Goal: Task Accomplishment & Management: Manage account settings

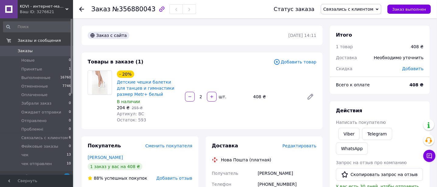
click at [81, 10] on icon at bounding box center [81, 9] width 5 height 5
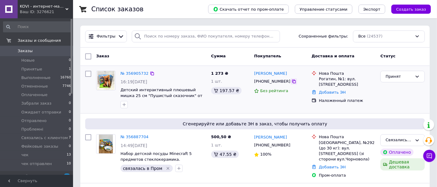
click at [292, 82] on icon at bounding box center [294, 81] width 5 height 5
click at [397, 76] on div "Принят" at bounding box center [399, 76] width 27 height 6
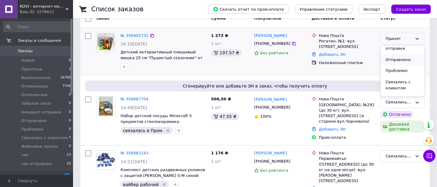
scroll to position [76, 0]
click at [397, 63] on li "Связались с клиентом" at bounding box center [403, 62] width 44 height 17
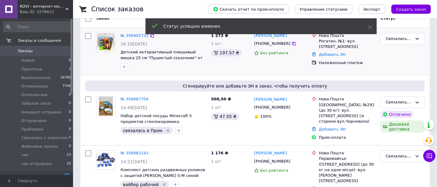
click at [125, 66] on icon "button" at bounding box center [124, 66] width 3 height 3
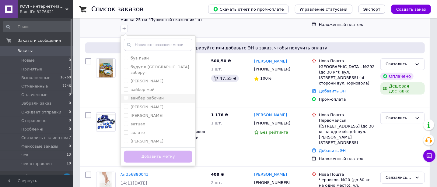
click at [125, 96] on input "вайбер рабочий" at bounding box center [126, 98] width 4 height 4
checkbox input "true"
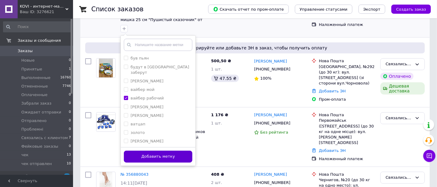
click at [170, 155] on button "Добавить метку" at bounding box center [158, 157] width 69 height 12
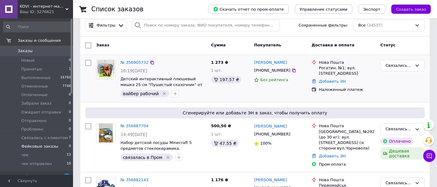
scroll to position [0, 0]
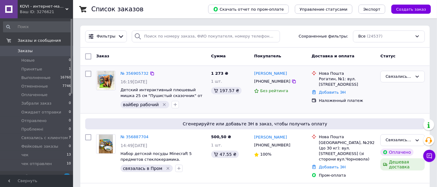
click at [41, 12] on div "Ваш ID: 3276621" at bounding box center [46, 11] width 53 height 5
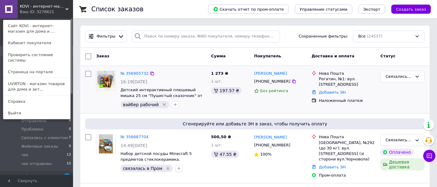
click at [33, 83] on link "UVIRTON - магазин товаров для дома и акт..." at bounding box center [36, 86] width 67 height 17
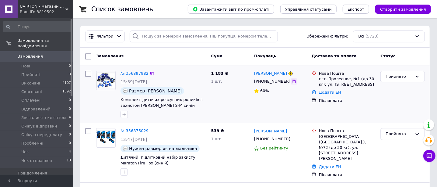
click at [292, 82] on icon at bounding box center [294, 81] width 5 height 5
click at [390, 76] on div "Прийнято" at bounding box center [399, 76] width 27 height 6
drag, startPoint x: 400, startPoint y: 101, endPoint x: 285, endPoint y: 102, distance: 114.3
click at [399, 101] on li "Звязалися з клієнтом" at bounding box center [403, 98] width 44 height 17
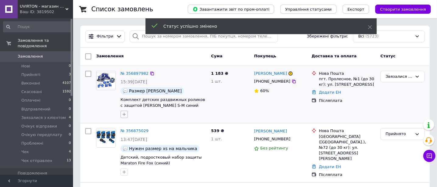
click at [124, 113] on icon "button" at bounding box center [124, 114] width 3 height 3
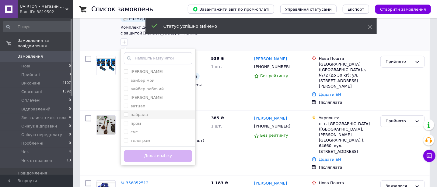
scroll to position [76, 0]
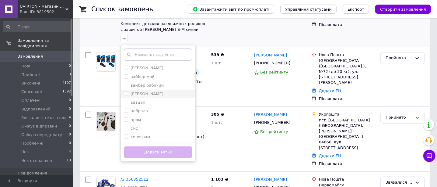
click at [126, 94] on input "[PERSON_NAME]" at bounding box center [126, 93] width 4 height 4
checkbox input "true"
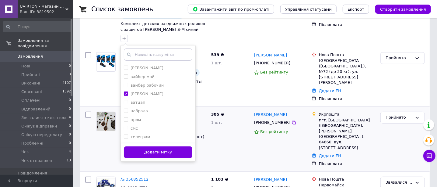
click at [158, 150] on button "Додати мітку" at bounding box center [158, 152] width 69 height 12
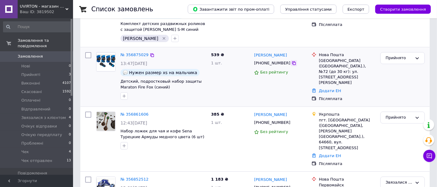
click at [292, 63] on icon at bounding box center [294, 63] width 5 height 5
click at [137, 53] on link "№ 356875029" at bounding box center [135, 54] width 28 height 5
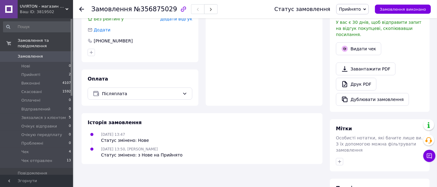
scroll to position [196, 0]
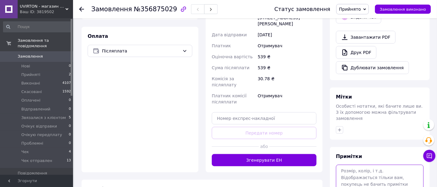
click at [350, 165] on textarea at bounding box center [380, 181] width 88 height 32
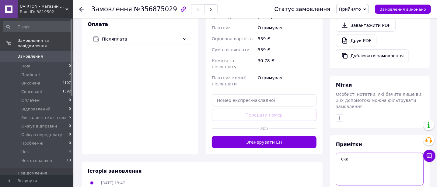
scroll to position [216, 0]
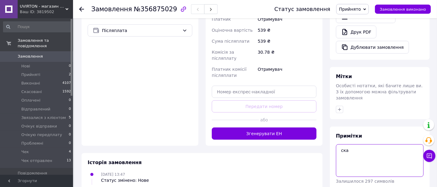
type textarea "ска"
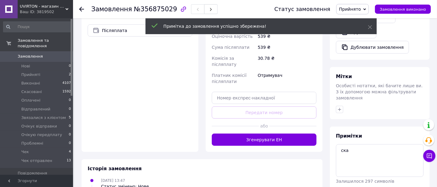
click at [358, 8] on span "Прийнято" at bounding box center [350, 9] width 22 height 5
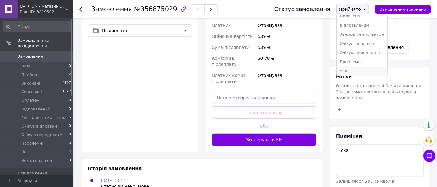
scroll to position [34, 0]
click at [359, 25] on li "Звязалися з клієнтом" at bounding box center [362, 23] width 51 height 9
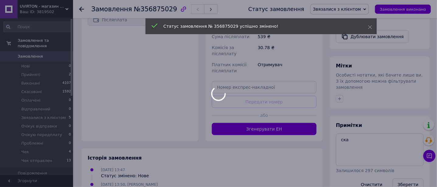
scroll to position [230, 0]
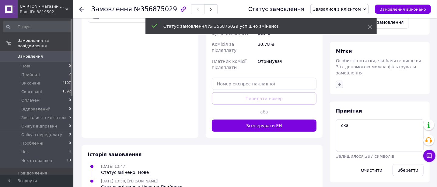
click at [340, 56] on div "Мітки Особисті нотатки, які бачите лише ви. З їх допомогою можна фільтрувати за…" at bounding box center [380, 68] width 100 height 52
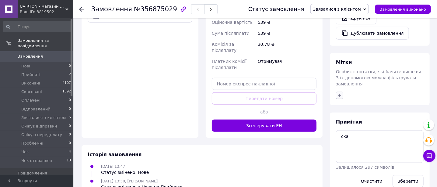
click at [340, 94] on icon "button" at bounding box center [339, 95] width 3 height 3
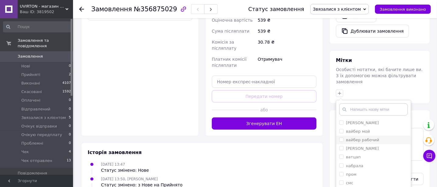
scroll to position [233, 0]
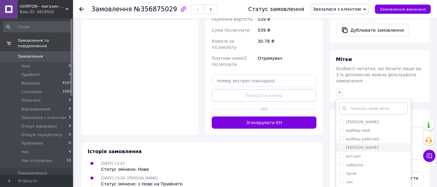
click at [341, 145] on input "[PERSON_NAME]" at bounding box center [342, 147] width 4 height 4
checkbox input "true"
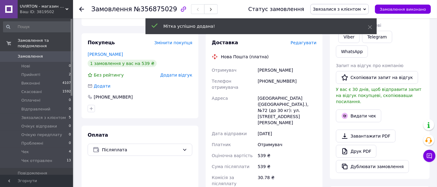
scroll to position [81, 0]
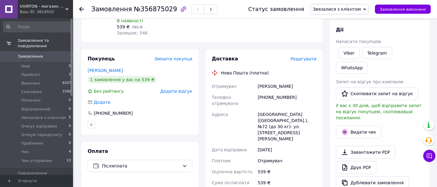
click at [81, 10] on icon at bounding box center [81, 9] width 5 height 5
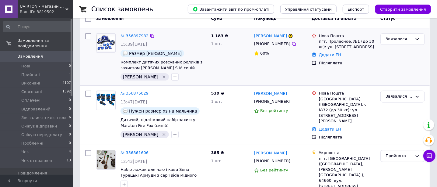
scroll to position [76, 0]
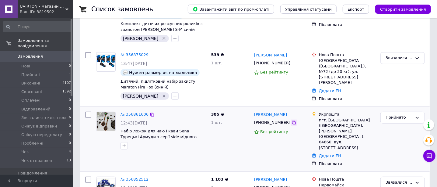
click at [292, 121] on icon at bounding box center [294, 122] width 5 height 5
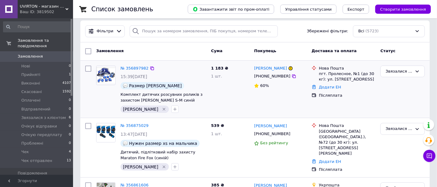
scroll to position [0, 0]
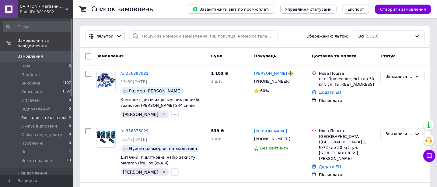
click at [34, 115] on span "Звязалися з клієнтом" at bounding box center [43, 117] width 44 height 5
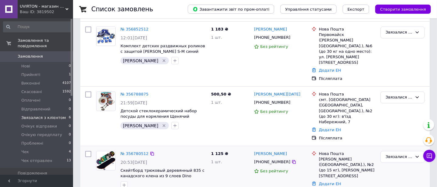
scroll to position [239, 0]
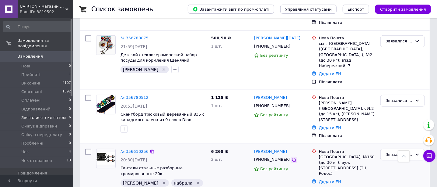
click at [292, 158] on icon at bounding box center [294, 160] width 4 height 4
click at [292, 103] on icon at bounding box center [294, 105] width 5 height 5
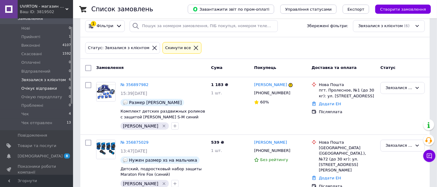
scroll to position [0, 0]
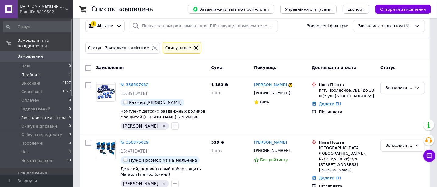
click at [27, 72] on span "Прийняті" at bounding box center [30, 74] width 19 height 5
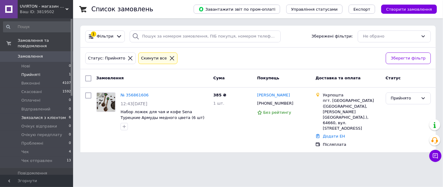
click at [35, 115] on span "Звязалися з клієнтом" at bounding box center [43, 117] width 44 height 5
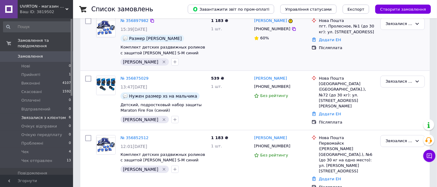
scroll to position [114, 0]
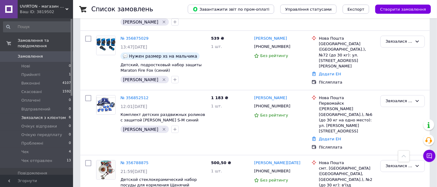
drag, startPoint x: 40, startPoint y: 2, endPoint x: 37, endPoint y: 7, distance: 5.2
click at [38, 5] on div "UVIRTON - магазин товарів для будинку та активного відпочинку Ваш ID: 3819502" at bounding box center [45, 9] width 55 height 18
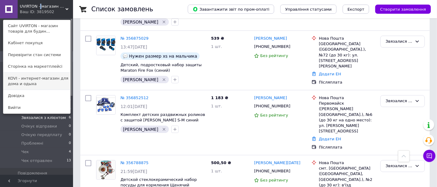
click at [23, 80] on link "KOVI - интернет-магазин для дома и одыха" at bounding box center [36, 81] width 67 height 17
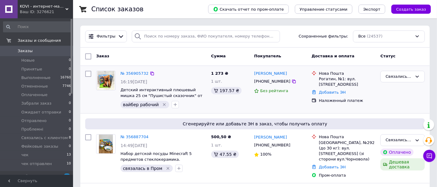
scroll to position [38, 0]
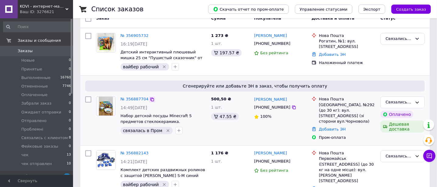
click at [150, 98] on icon at bounding box center [152, 99] width 5 height 5
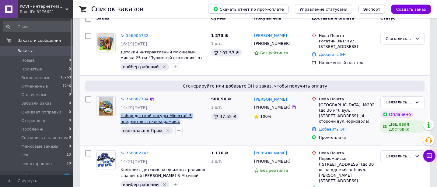
drag, startPoint x: 155, startPoint y: 122, endPoint x: 120, endPoint y: 115, distance: 35.3
click at [121, 115] on span "Набор детской посуды Minecraft 5 предметов стеклокерамика." at bounding box center [164, 118] width 86 height 11
copy span "Набор детской посуды Minecraft 5 предметов стеклокерамика."
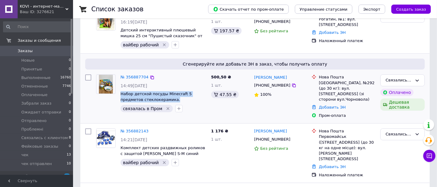
scroll to position [76, 0]
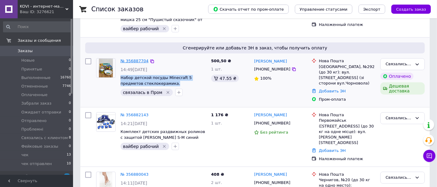
click at [130, 60] on link "№ 356887704" at bounding box center [135, 60] width 28 height 5
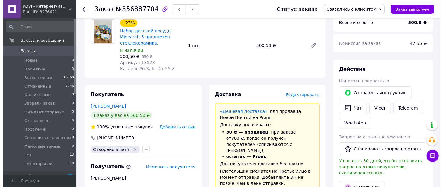
scroll to position [76, 0]
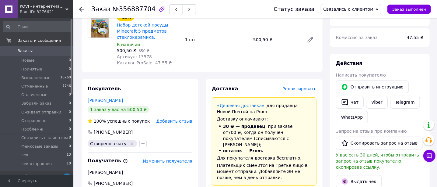
click at [295, 90] on span "Редактировать" at bounding box center [300, 88] width 34 height 5
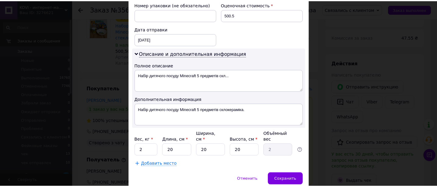
scroll to position [284, 0]
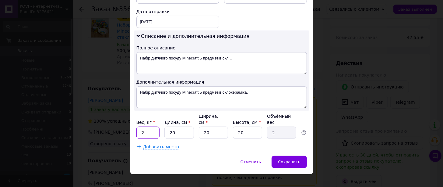
click at [153, 126] on input "2" at bounding box center [147, 132] width 23 height 12
type input "1"
click at [291, 159] on span "Сохранить" at bounding box center [289, 161] width 22 height 5
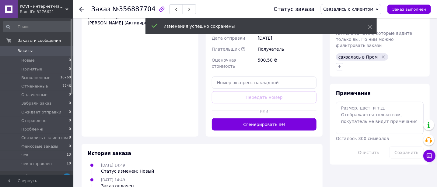
click at [279, 118] on button "Сгенерировать ЭН" at bounding box center [264, 124] width 105 height 12
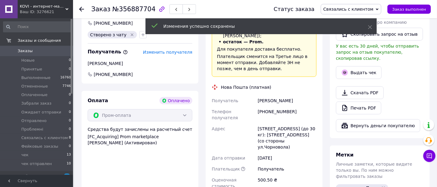
scroll to position [152, 0]
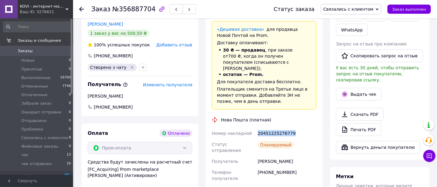
drag, startPoint x: 296, startPoint y: 125, endPoint x: 258, endPoint y: 126, distance: 38.4
click at [258, 128] on div "20451225276779" at bounding box center [287, 133] width 61 height 11
copy div "20451225276779"
click at [367, 12] on span "Связались с клиентом" at bounding box center [351, 9] width 61 height 10
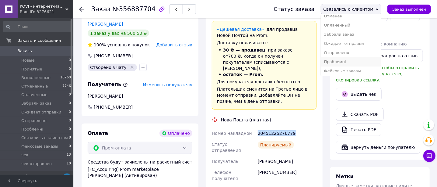
scroll to position [43, 0]
click at [344, 61] on li "чек" at bounding box center [351, 60] width 60 height 9
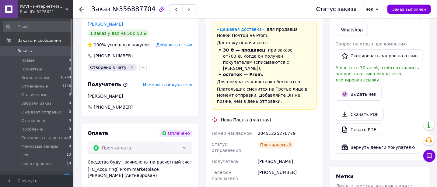
scroll to position [4, 0]
click at [83, 10] on icon at bounding box center [81, 9] width 5 height 5
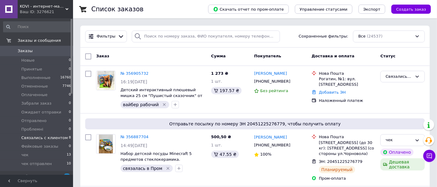
click at [55, 139] on span "Связались с клиентом" at bounding box center [44, 137] width 47 height 5
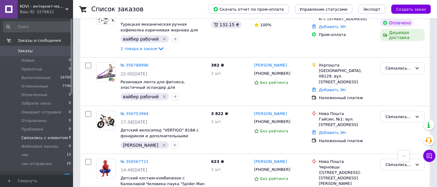
scroll to position [345, 0]
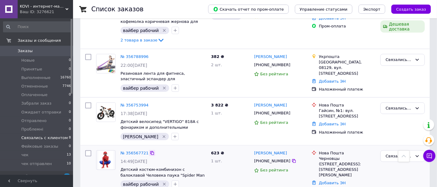
click at [150, 151] on icon at bounding box center [152, 153] width 5 height 5
click at [135, 151] on link "№ 356567721" at bounding box center [135, 153] width 28 height 5
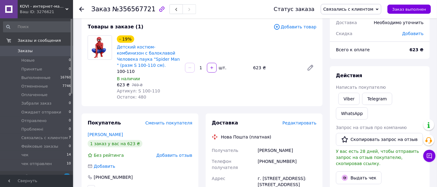
scroll to position [24, 0]
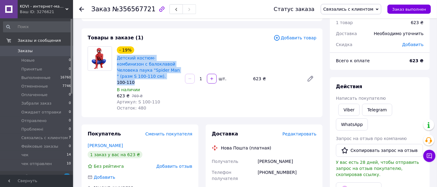
drag, startPoint x: 140, startPoint y: 80, endPoint x: 116, endPoint y: 58, distance: 31.9
click at [117, 58] on div "- 19% Детский костюм-комбинизон с балоклавой Человека паука "Spider Man " (разм…" at bounding box center [148, 65] width 63 height 39
copy div "Детский костюм-комбинизон с балоклавой Человека паука "Spider Man " (разм S 100…"
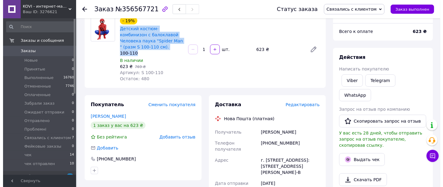
scroll to position [62, 0]
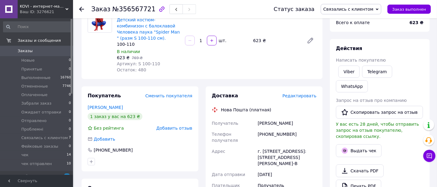
click at [301, 97] on span "Редактировать" at bounding box center [300, 95] width 34 height 5
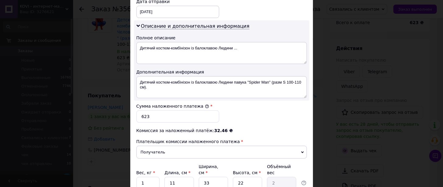
scroll to position [304, 0]
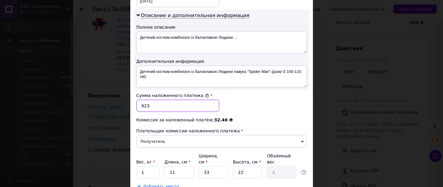
click at [143, 104] on input "623" at bounding box center [177, 106] width 83 height 12
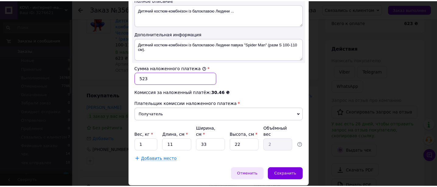
scroll to position [343, 0]
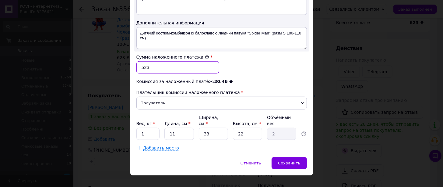
type input "523"
click at [212, 128] on input "33" at bounding box center [213, 134] width 29 height 12
type input "3"
type input "0.18"
type input "2"
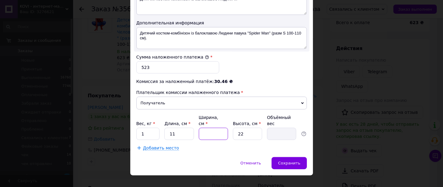
type input "0.12"
type input "20"
type input "1.21"
type input "2"
type input "0.12"
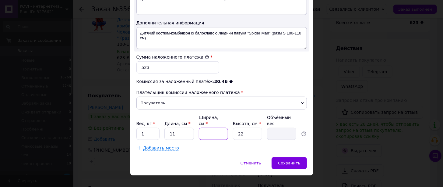
type input "1"
type input "0.1"
type input "18"
type input "1.09"
type input "18"
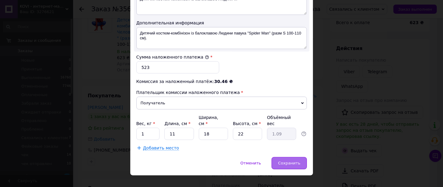
click at [287, 161] on span "Сохранить" at bounding box center [289, 163] width 22 height 5
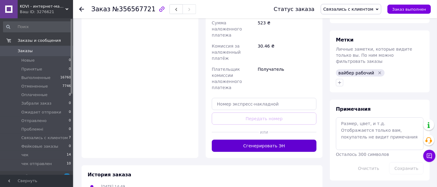
click at [274, 140] on button "Сгенерировать ЭН" at bounding box center [264, 146] width 105 height 12
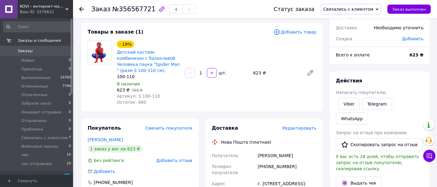
scroll to position [62, 0]
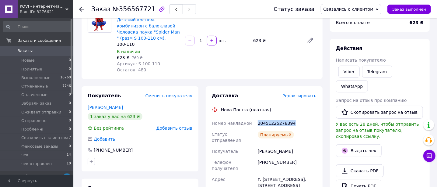
drag, startPoint x: 297, startPoint y: 123, endPoint x: 257, endPoint y: 122, distance: 39.3
click at [257, 122] on div "20451225278394" at bounding box center [287, 123] width 61 height 11
copy div "20451225278394"
click at [358, 12] on span "Связались с клиентом" at bounding box center [351, 9] width 61 height 10
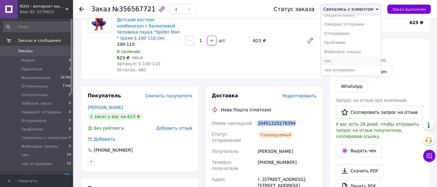
scroll to position [43, 0]
click at [344, 64] on li "чек" at bounding box center [351, 60] width 60 height 9
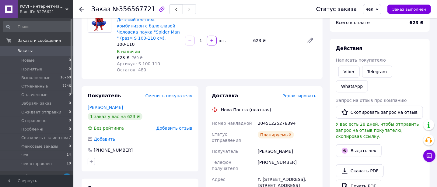
click at [83, 9] on use at bounding box center [81, 9] width 5 height 5
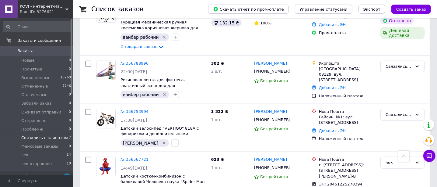
scroll to position [282, 0]
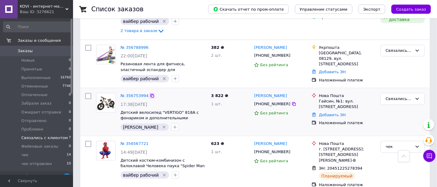
click at [150, 93] on icon at bounding box center [152, 95] width 5 height 5
click at [135, 93] on link "№ 356753994" at bounding box center [135, 95] width 28 height 5
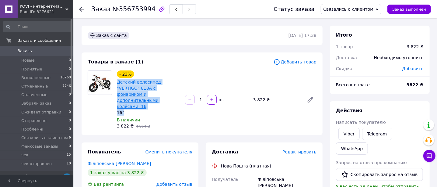
drag, startPoint x: 133, startPoint y: 101, endPoint x: 117, endPoint y: 82, distance: 25.1
click at [117, 82] on div "- 23% Детский велосипед "VERTIGO" 818A с фонариком и дополнительными колёсами. …" at bounding box center [148, 92] width 63 height 45
copy div "Детский велосипед "VERTIGO" 818A с фонариком и дополнительными колёсами. 16 16""
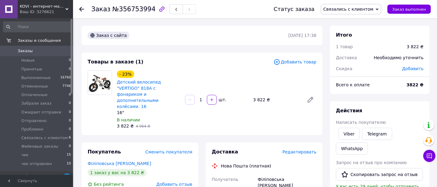
click at [296, 149] on span "Редактировать" at bounding box center [300, 151] width 34 height 5
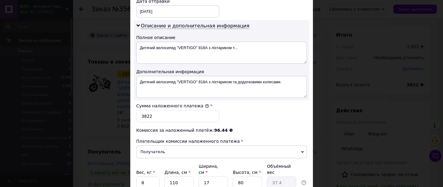
scroll to position [304, 0]
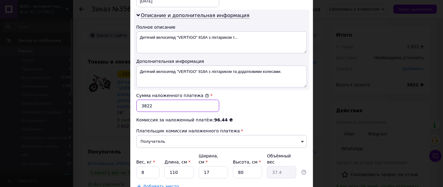
click at [145, 102] on input "3822" at bounding box center [177, 106] width 83 height 12
type input "3622"
click at [150, 166] on input "8" at bounding box center [147, 172] width 23 height 12
type input "6"
click at [182, 166] on input "110" at bounding box center [179, 172] width 29 height 12
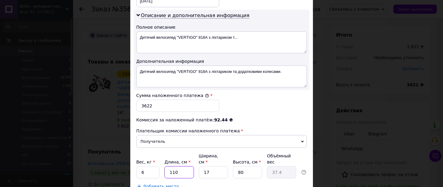
type input "11"
type input "3.74"
type input "1"
type input "0.34"
type input "4"
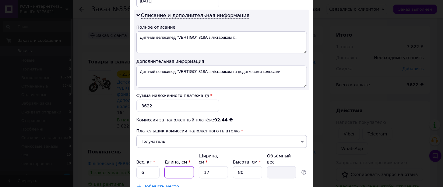
type input "1.36"
type input "40"
type input "13.6"
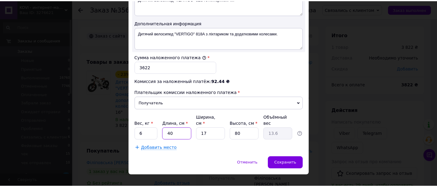
scroll to position [344, 0]
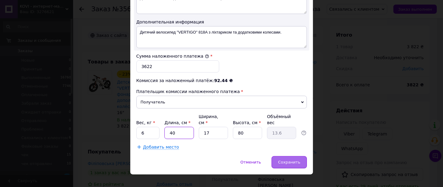
type input "40"
click at [290, 160] on span "Сохранить" at bounding box center [289, 162] width 22 height 5
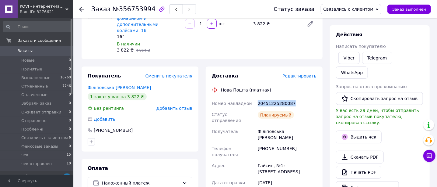
drag, startPoint x: 283, startPoint y: 89, endPoint x: 259, endPoint y: 90, distance: 23.5
copy div "Номер накладной 20451225280087"
click at [362, 10] on span "Связались с клиентом" at bounding box center [349, 9] width 50 height 5
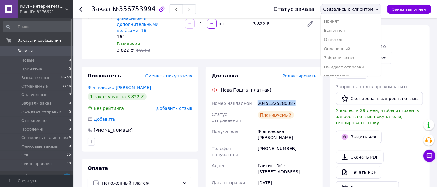
scroll to position [38, 0]
click at [342, 66] on li "чек" at bounding box center [351, 65] width 60 height 9
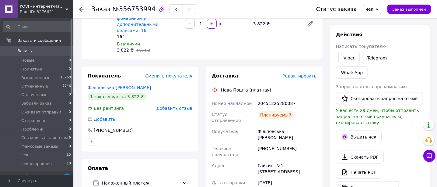
click at [82, 9] on use at bounding box center [81, 9] width 5 height 5
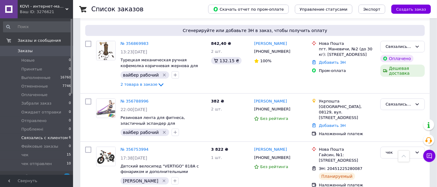
scroll to position [229, 0]
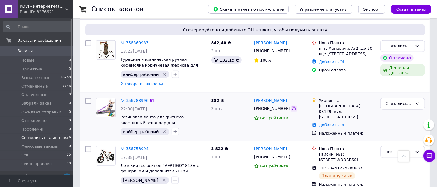
click at [292, 106] on icon at bounding box center [294, 108] width 5 height 5
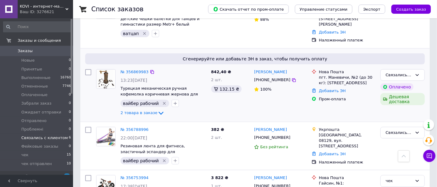
scroll to position [191, 0]
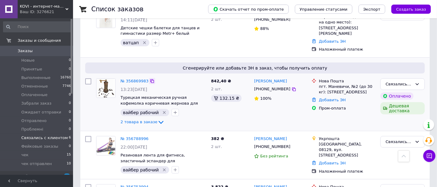
click at [150, 79] on icon at bounding box center [152, 81] width 5 height 5
click at [134, 79] on link "№ 356869983" at bounding box center [135, 81] width 28 height 5
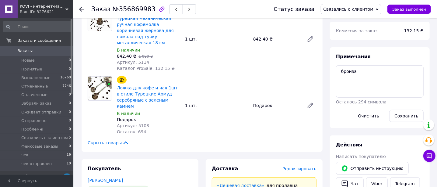
scroll to position [39, 0]
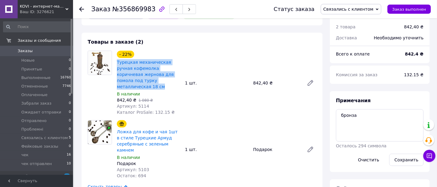
drag, startPoint x: 162, startPoint y: 84, endPoint x: 116, endPoint y: 62, distance: 51.1
click at [116, 62] on div "- 22% Турецкая механическая ручная кофемолка коричневая жернова для помола под …" at bounding box center [149, 82] width 68 height 67
copy link "Турецкая механическая ручная кофемолка коричневая жернова для помола под турку …"
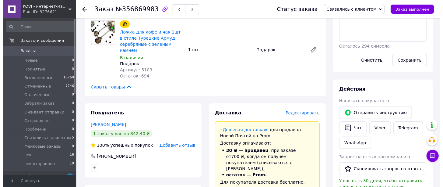
scroll to position [153, 0]
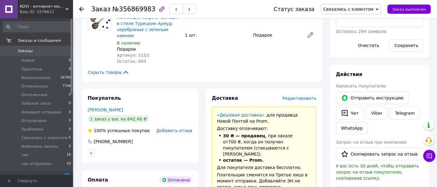
click at [308, 96] on span "Редактировать" at bounding box center [300, 98] width 34 height 5
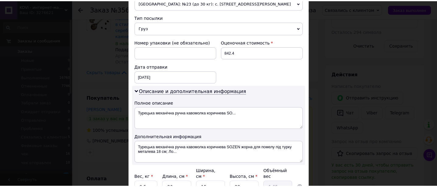
scroll to position [284, 0]
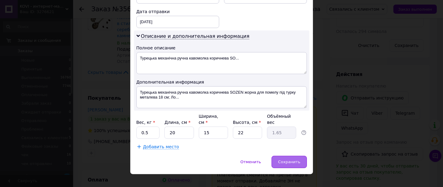
click at [291, 159] on span "Сохранить" at bounding box center [289, 161] width 22 height 5
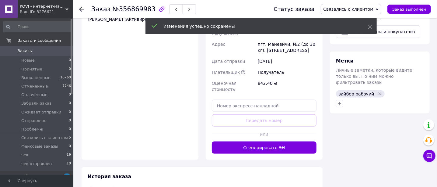
scroll to position [381, 0]
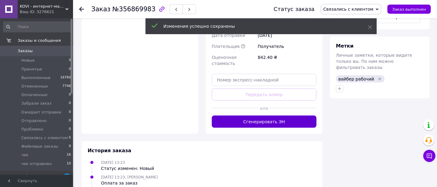
click at [272, 115] on button "Сгенерировать ЭН" at bounding box center [264, 121] width 105 height 12
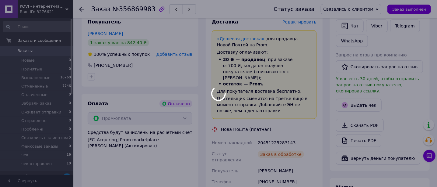
scroll to position [12, 0]
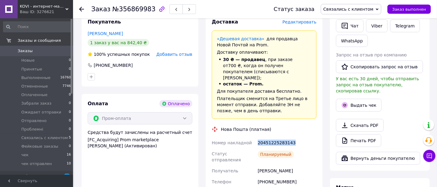
drag, startPoint x: 293, startPoint y: 124, endPoint x: 260, endPoint y: 123, distance: 33.5
click at [257, 137] on div "20451225283143" at bounding box center [287, 142] width 61 height 11
copy div "20451225283143"
drag, startPoint x: 348, startPoint y: 10, endPoint x: 344, endPoint y: 33, distance: 23.2
click at [345, 13] on span "Связались с клиентом" at bounding box center [351, 9] width 61 height 10
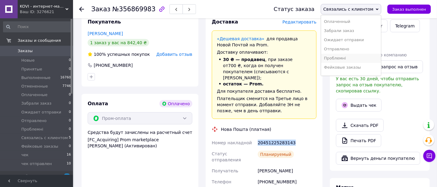
scroll to position [38, 0]
click at [342, 63] on li "чек" at bounding box center [351, 65] width 60 height 9
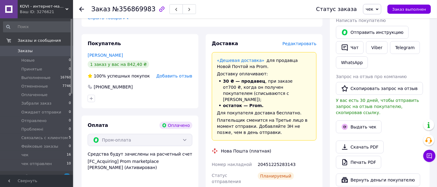
scroll to position [191, 0]
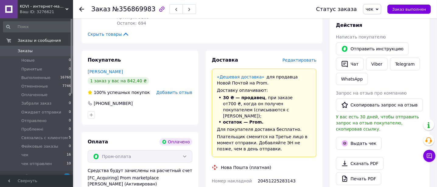
click at [81, 9] on icon at bounding box center [81, 9] width 5 height 5
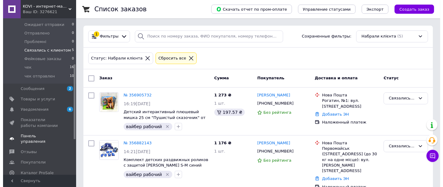
scroll to position [152, 0]
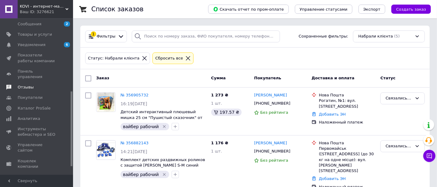
click at [28, 84] on span "Отзывы" at bounding box center [26, 86] width 16 height 5
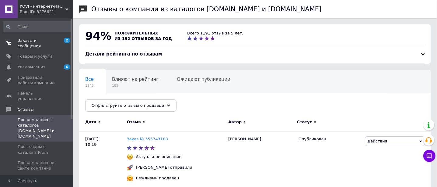
click at [44, 41] on span "Заказы и сообщения" at bounding box center [37, 43] width 39 height 11
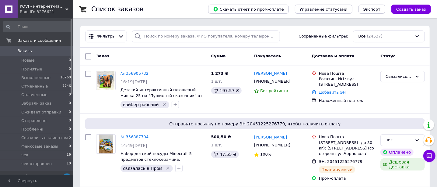
drag, startPoint x: 33, startPoint y: 8, endPoint x: 30, endPoint y: 17, distance: 9.4
click at [33, 8] on span "KOVI - интернет-магазин для дома и одыха" at bounding box center [43, 6] width 46 height 5
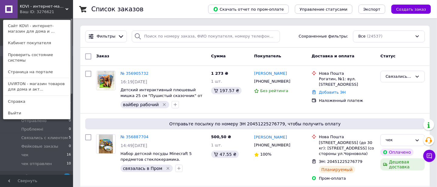
click at [25, 79] on link "UVIRTON - магазин товаров для дома и акт..." at bounding box center [36, 86] width 67 height 17
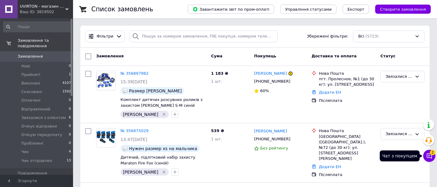
click at [430, 155] on icon at bounding box center [430, 156] width 6 height 6
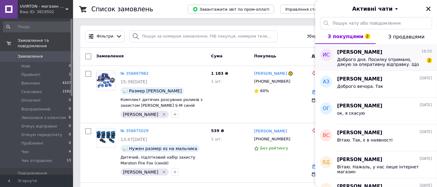
click at [396, 65] on span "Доброго дня. Посилку отримано, дякую за оперативну відправку. Що стосується коф…" at bounding box center [381, 62] width 87 height 10
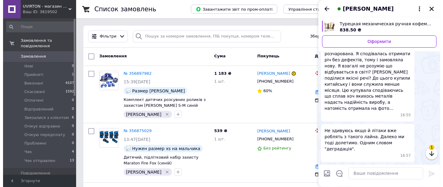
scroll to position [536, 0]
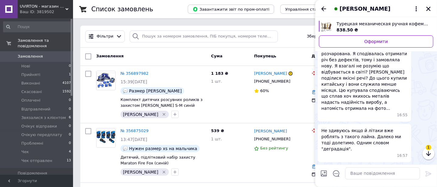
click at [323, 26] on img at bounding box center [320, 23] width 5 height 5
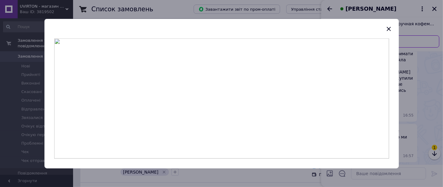
click at [228, 75] on img at bounding box center [221, 98] width 335 height 120
click at [232, 69] on img at bounding box center [221, 98] width 335 height 120
click at [390, 28] on icon "button" at bounding box center [388, 28] width 7 height 7
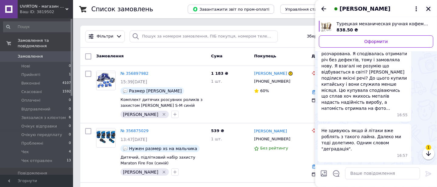
click at [431, 9] on icon "Закрити" at bounding box center [428, 8] width 5 height 5
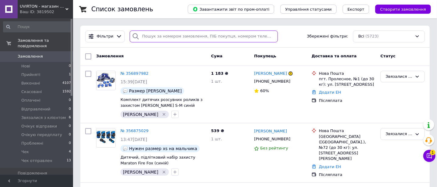
click at [154, 36] on input "search" at bounding box center [204, 36] width 148 height 12
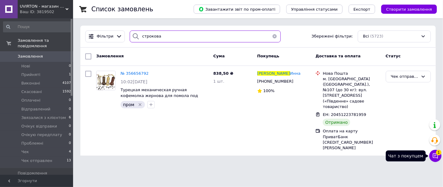
type input "строкова"
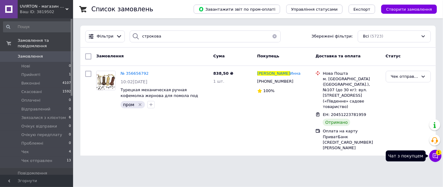
click at [439, 156] on icon at bounding box center [436, 156] width 6 height 6
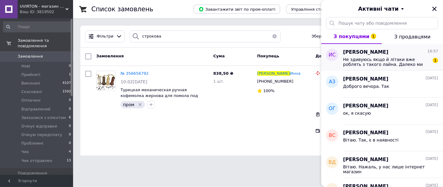
click at [393, 66] on span "Не здивуюсь якщо й літаки вже роблять з такого лайна. Далеко ми тоді долетимо. …" at bounding box center [386, 62] width 87 height 10
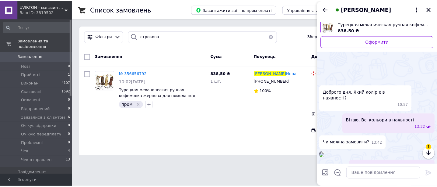
scroll to position [663, 0]
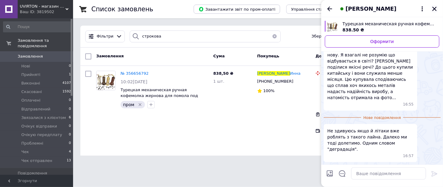
click at [435, 9] on icon "Закрити" at bounding box center [434, 8] width 5 height 5
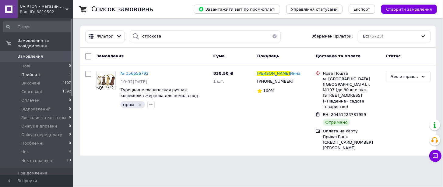
click at [44, 70] on li "Прийняті 1" at bounding box center [37, 74] width 75 height 9
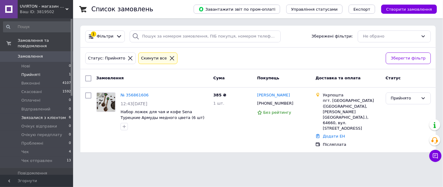
click at [29, 115] on span "Звязалися з клієнтом" at bounding box center [43, 117] width 44 height 5
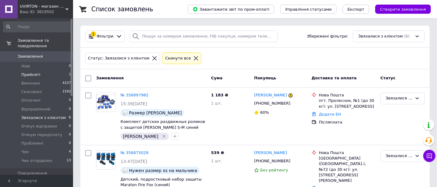
drag, startPoint x: 40, startPoint y: 71, endPoint x: 46, endPoint y: 71, distance: 6.1
click at [40, 71] on li "Прийняті 1" at bounding box center [37, 74] width 75 height 9
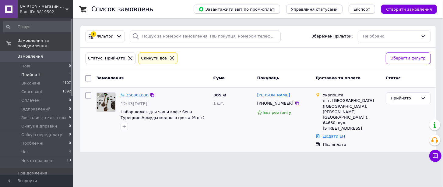
click at [141, 96] on link "№ 356861606" at bounding box center [135, 95] width 28 height 5
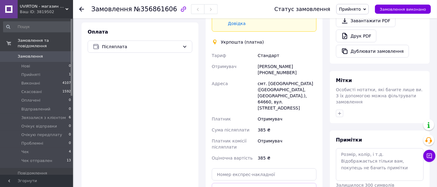
scroll to position [228, 0]
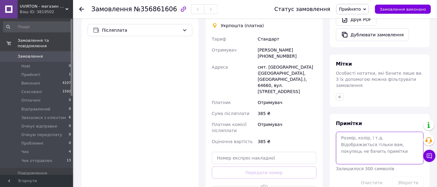
click at [351, 132] on textarea at bounding box center [380, 148] width 88 height 32
paste textarea "+380958188709"
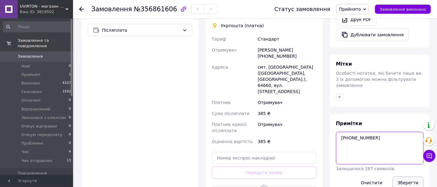
type textarea "+380958188709"
drag, startPoint x: 404, startPoint y: 154, endPoint x: 395, endPoint y: 139, distance: 16.7
click at [404, 176] on button "Зберегти" at bounding box center [408, 182] width 31 height 12
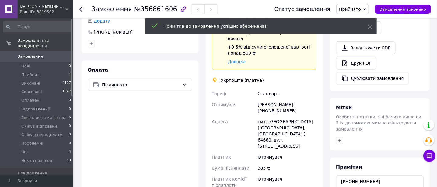
scroll to position [190, 0]
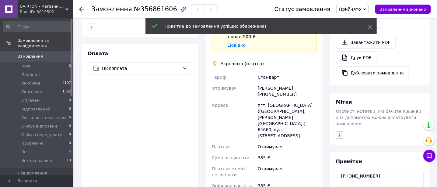
click at [339, 133] on icon "button" at bounding box center [340, 135] width 5 height 5
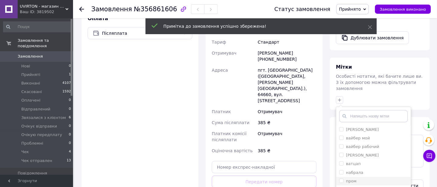
scroll to position [266, 0]
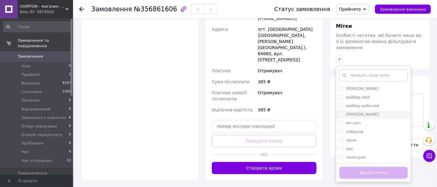
click at [340, 112] on input "[PERSON_NAME]" at bounding box center [342, 114] width 4 height 4
checkbox input "true"
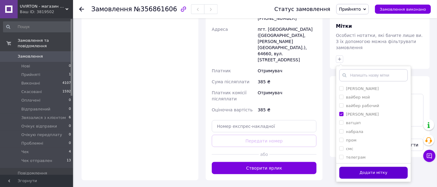
click at [359, 167] on button "Додати мітку" at bounding box center [374, 173] width 69 height 12
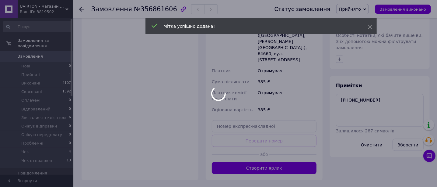
click at [426, 155] on div at bounding box center [218, 93] width 437 height 187
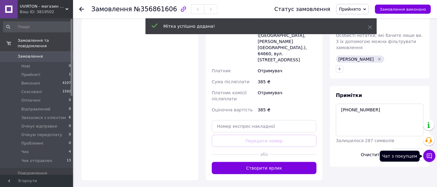
click at [430, 154] on icon at bounding box center [430, 156] width 6 height 6
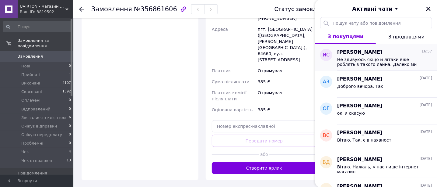
click at [372, 62] on span "Не здивуюсь якщо й літаки вже роблять з такого лайна. Далеко ми тоді долетимо. …" at bounding box center [381, 62] width 87 height 10
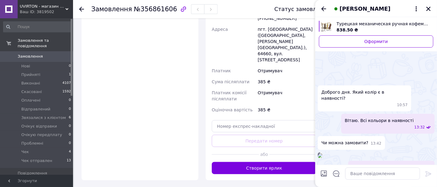
scroll to position [652, 0]
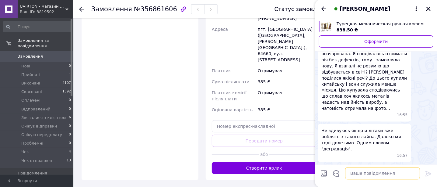
click at [359, 174] on textarea at bounding box center [382, 173] width 75 height 12
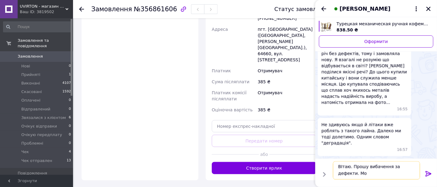
scroll to position [0, 0]
click at [412, 167] on textarea "ВІтаю. Прошу вибачення за дефекти. Можу замінити" at bounding box center [376, 170] width 87 height 18
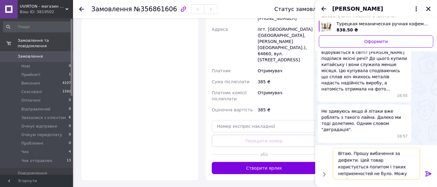
click at [364, 175] on textarea "ВІтаю. Прошу вибачення за дефекти. Цей товар користується попитом і таких непри…" at bounding box center [376, 164] width 87 height 32
type textarea "ВІтаю. Прошу вибачення за дефекти. Цей товар користується попитом і таких непри…"
click at [426, 173] on icon at bounding box center [428, 173] width 7 height 7
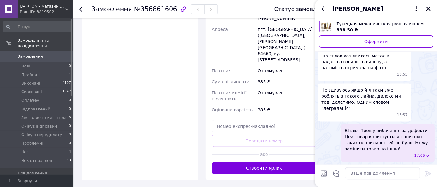
scroll to position [563, 0]
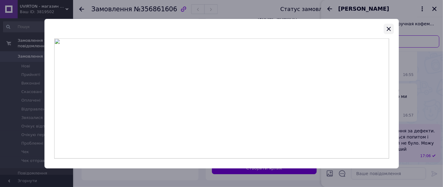
click at [388, 29] on icon "button" at bounding box center [388, 28] width 7 height 7
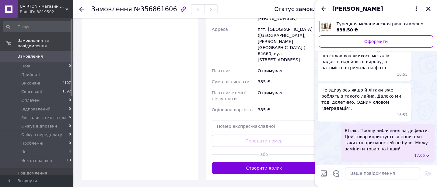
scroll to position [677, 0]
drag, startPoint x: 430, startPoint y: 6, endPoint x: 398, endPoint y: 25, distance: 36.9
click at [430, 7] on icon "Закрити" at bounding box center [428, 8] width 5 height 5
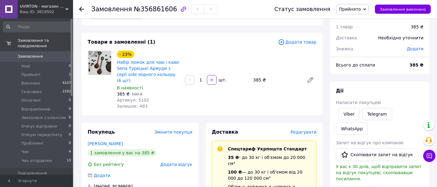
scroll to position [0, 0]
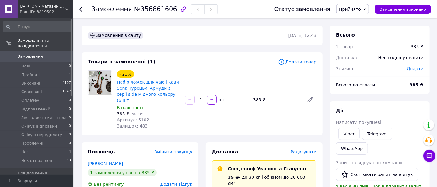
click at [360, 10] on span "Прийнято" at bounding box center [350, 9] width 22 height 5
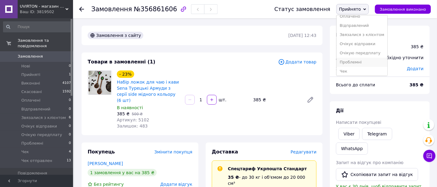
scroll to position [34, 0]
click at [369, 24] on li "Звязалися з клієнтом" at bounding box center [362, 23] width 51 height 9
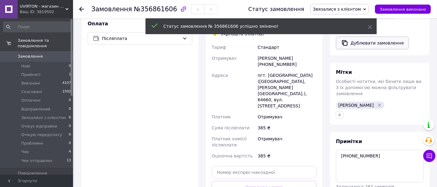
scroll to position [228, 0]
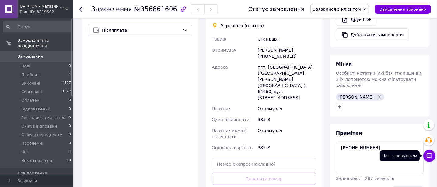
drag, startPoint x: 429, startPoint y: 157, endPoint x: 427, endPoint y: 153, distance: 4.4
click at [430, 157] on icon at bounding box center [430, 156] width 6 height 6
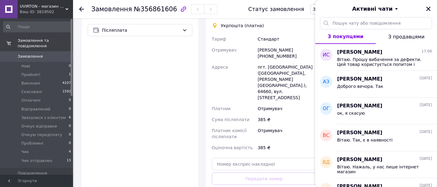
drag, startPoint x: 429, startPoint y: 10, endPoint x: 382, endPoint y: 36, distance: 53.6
click at [429, 10] on icon "Закрити" at bounding box center [428, 8] width 5 height 5
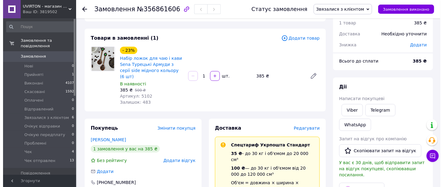
scroll to position [0, 0]
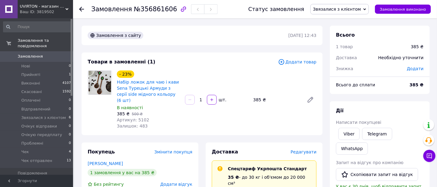
click at [83, 9] on icon at bounding box center [81, 9] width 5 height 5
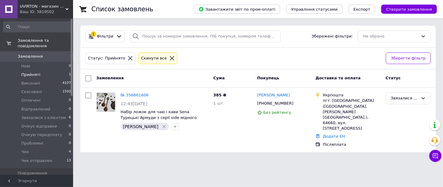
click at [128, 58] on icon at bounding box center [130, 57] width 5 height 5
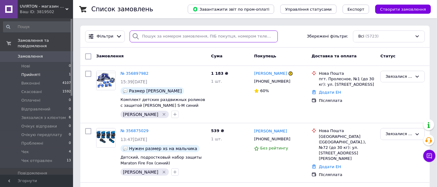
click at [155, 37] on input "search" at bounding box center [204, 36] width 148 height 12
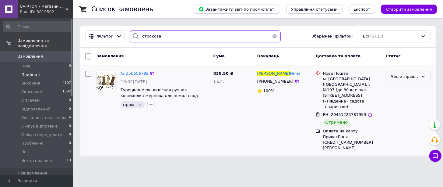
type input "строкова"
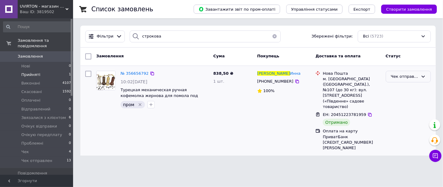
click at [407, 76] on div "Чек отправлен" at bounding box center [404, 76] width 27 height 6
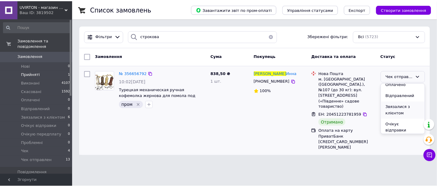
scroll to position [73, 0]
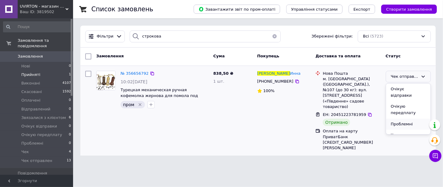
click at [395, 119] on li "Проблемні" at bounding box center [408, 124] width 44 height 11
click at [32, 115] on span "Звязалися з клієнтом" at bounding box center [43, 117] width 44 height 5
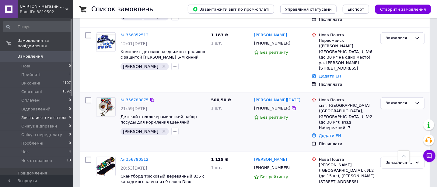
scroll to position [163, 0]
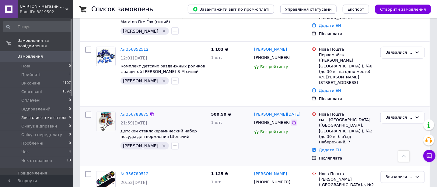
click at [292, 120] on icon at bounding box center [294, 122] width 5 height 5
click at [150, 112] on icon at bounding box center [152, 114] width 5 height 5
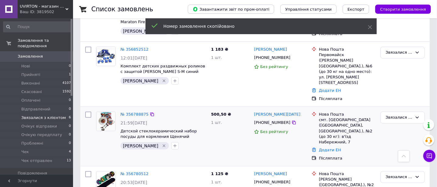
click at [228, 129] on div "500,50 ₴ 1 шт." at bounding box center [230, 136] width 43 height 54
click at [136, 112] on link "№ 356788875" at bounding box center [135, 114] width 28 height 5
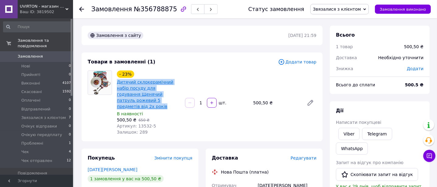
drag, startPoint x: 144, startPoint y: 102, endPoint x: 117, endPoint y: 82, distance: 33.3
click at [117, 82] on span "Дитячий склокерамічний набір посуду для годування Щенячий патруль рожевий 5 пре…" at bounding box center [148, 94] width 63 height 30
copy link "Дитячий склокерамічний набір посуду для годування Щенячий патруль рожевий 5 пре…"
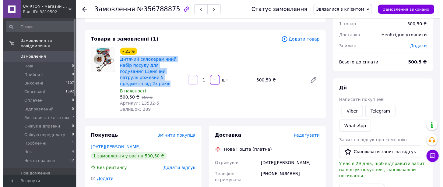
scroll to position [76, 0]
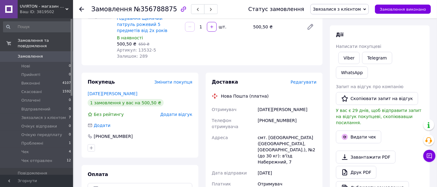
click at [303, 80] on span "Редагувати" at bounding box center [304, 82] width 26 height 5
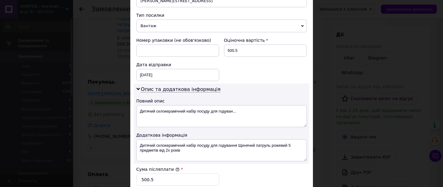
scroll to position [266, 0]
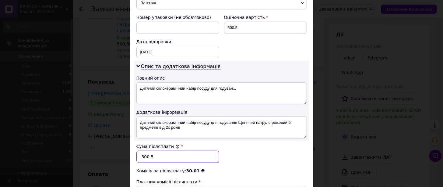
click at [143, 151] on input "500.5" at bounding box center [177, 157] width 83 height 12
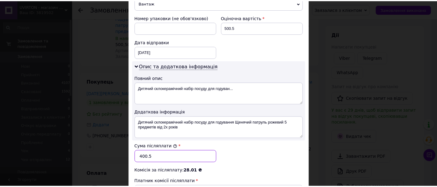
scroll to position [343, 0]
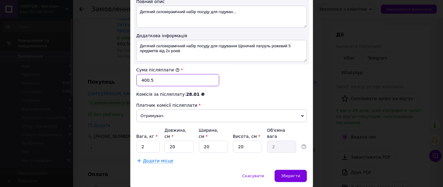
type input "400.5"
click at [154, 140] on input "2" at bounding box center [147, 146] width 23 height 12
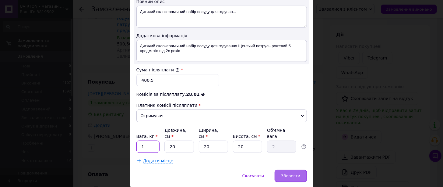
type input "1"
click at [288, 173] on span "Зберегти" at bounding box center [290, 175] width 19 height 5
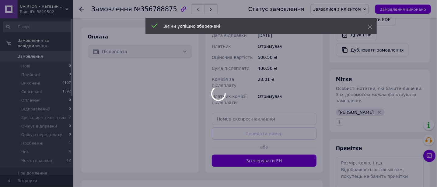
scroll to position [228, 0]
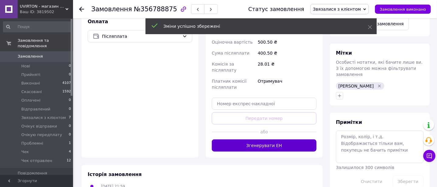
click at [291, 139] on button "Згенерувати ЕН" at bounding box center [264, 145] width 105 height 12
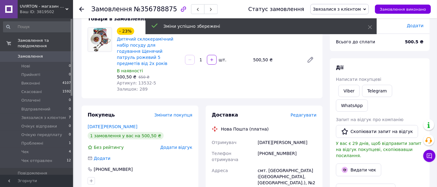
scroll to position [38, 0]
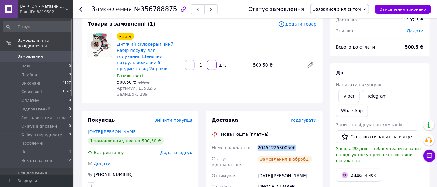
drag, startPoint x: 293, startPoint y: 139, endPoint x: 254, endPoint y: 141, distance: 39.0
copy div "Номер накладної 20451225300506"
click at [351, 9] on span "Звязалися з клієнтом" at bounding box center [337, 9] width 48 height 5
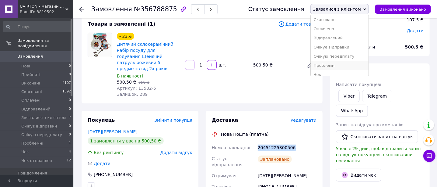
scroll to position [34, 0]
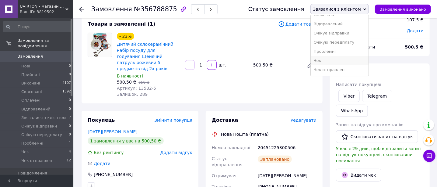
click at [337, 61] on li "Чек" at bounding box center [340, 60] width 58 height 9
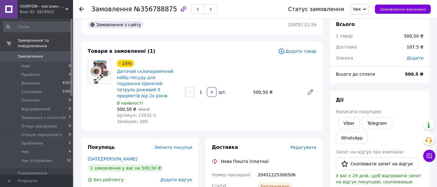
scroll to position [0, 0]
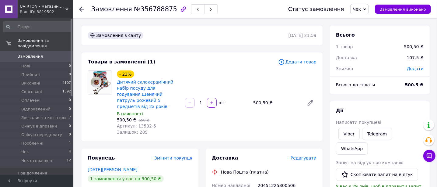
drag, startPoint x: 80, startPoint y: 9, endPoint x: 97, endPoint y: 34, distance: 30.5
click at [81, 9] on icon at bounding box center [81, 9] width 5 height 5
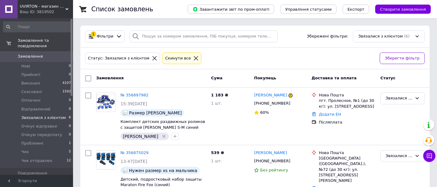
click at [40, 11] on div "Ваш ID: 3819502" at bounding box center [46, 11] width 53 height 5
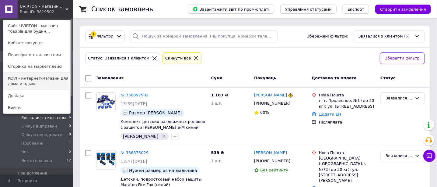
click at [32, 77] on link "KOVI - интернет-магазин для дома и одыха" at bounding box center [36, 81] width 67 height 17
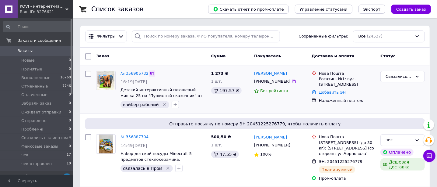
click at [151, 72] on icon at bounding box center [152, 73] width 5 height 5
click at [140, 74] on link "№ 356905732" at bounding box center [135, 73] width 28 height 5
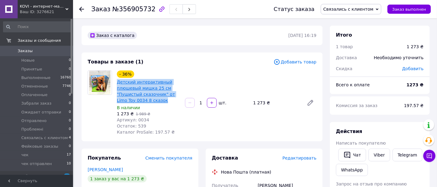
drag, startPoint x: 158, startPoint y: 100, endPoint x: 123, endPoint y: 87, distance: 36.8
click at [116, 82] on div "Детский интерактивный плюшевый мишка 25 см "Пушистый сказочник" от Limo Toy 003…" at bounding box center [148, 91] width 65 height 26
copy link "Детский интерактивный плюшевый мишка 25 см "Пушистый сказочник" от Limo Toy 003…"
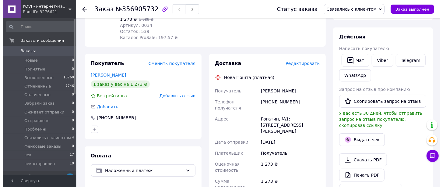
scroll to position [114, 0]
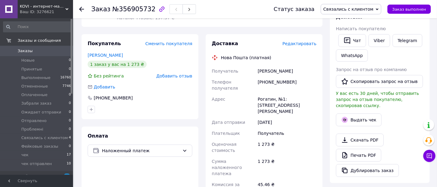
click at [305, 46] on span "Редактировать" at bounding box center [300, 43] width 34 height 5
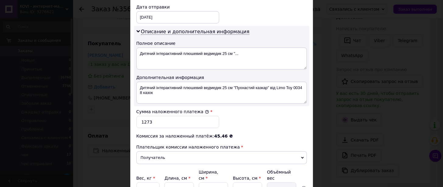
scroll to position [304, 0]
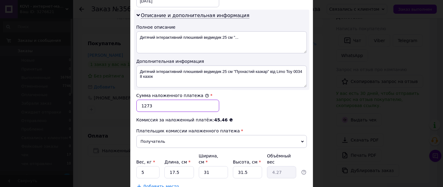
click at [144, 104] on input "1273" at bounding box center [177, 106] width 83 height 12
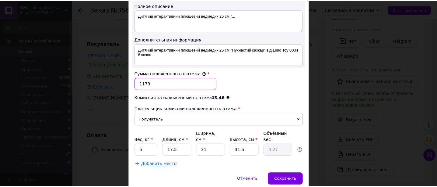
scroll to position [343, 0]
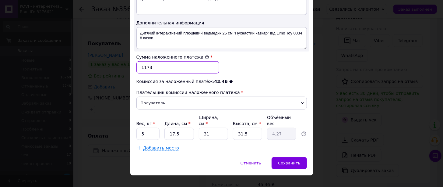
type input "1173"
click at [145, 128] on input "5" at bounding box center [147, 134] width 23 height 12
type input "1"
click at [258, 128] on input "31.5" at bounding box center [247, 134] width 29 height 12
type input "31."
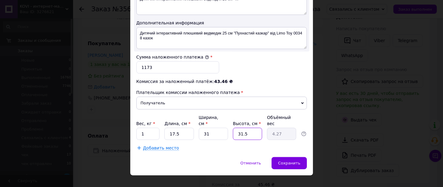
type input "4.2"
type input "3"
type input "0.41"
type input "30"
type input "4.07"
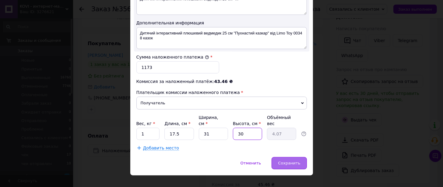
type input "30"
click at [289, 161] on span "Сохранить" at bounding box center [289, 163] width 22 height 5
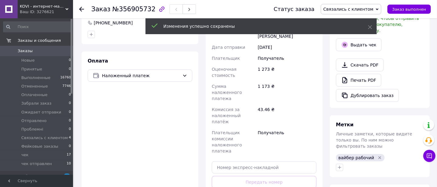
scroll to position [228, 0]
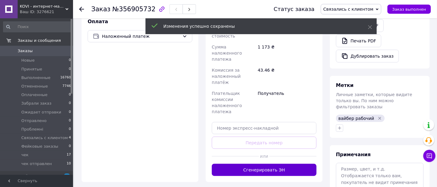
click at [287, 164] on button "Сгенерировать ЭН" at bounding box center [264, 170] width 105 height 12
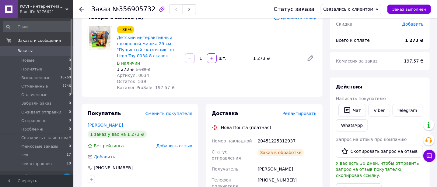
scroll to position [38, 0]
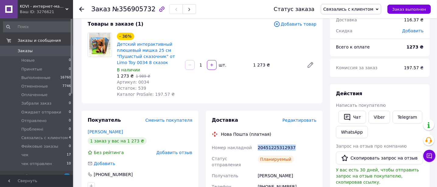
drag, startPoint x: 296, startPoint y: 146, endPoint x: 258, endPoint y: 147, distance: 37.8
copy div "Номер накладной 20451225312937"
click at [355, 12] on span "Связались с клиентом" at bounding box center [351, 9] width 61 height 10
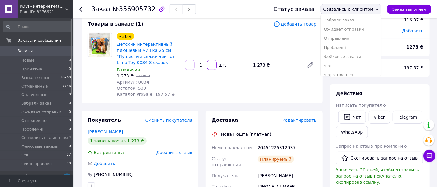
click at [346, 69] on li "чек" at bounding box center [351, 65] width 60 height 9
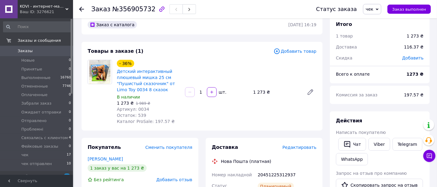
scroll to position [0, 0]
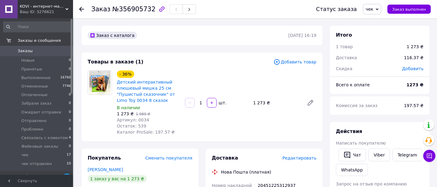
click at [81, 8] on icon at bounding box center [81, 9] width 5 height 5
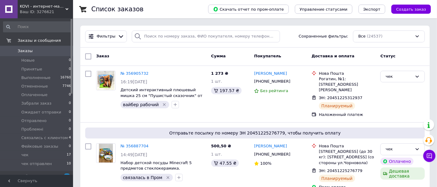
click at [41, 14] on div "Ваш ID: 3276621" at bounding box center [46, 11] width 53 height 5
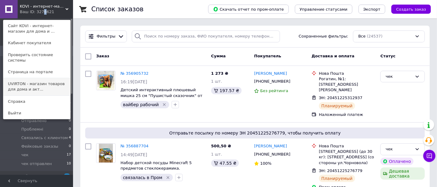
click at [26, 80] on link "UVIRTON - магазин товаров для дома и акт..." at bounding box center [36, 86] width 67 height 17
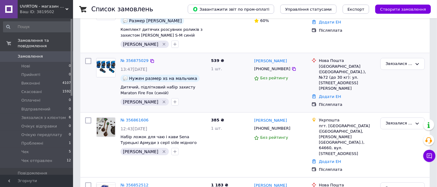
scroll to position [76, 0]
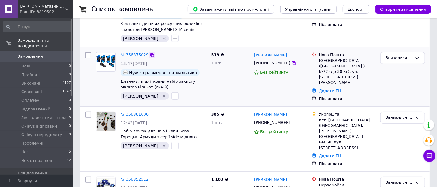
click at [150, 55] on icon at bounding box center [152, 55] width 5 height 5
drag, startPoint x: 152, startPoint y: 87, endPoint x: 120, endPoint y: 82, distance: 33.0
click at [120, 82] on div "№ 356875029 13:47, 12.08.2025 Нужен размер xs на мальчика Дитячий, підлітковий …" at bounding box center [163, 76] width 91 height 52
copy span "Дитячий, підлітковий набір захисту Maraton Fire Fox (синій)"
click at [140, 56] on link "№ 356875029" at bounding box center [135, 54] width 28 height 5
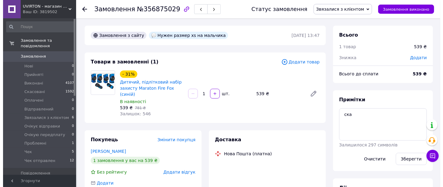
scroll to position [38, 0]
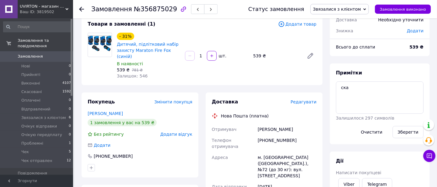
click at [299, 99] on span "Редагувати" at bounding box center [304, 101] width 26 height 5
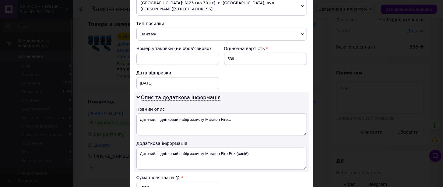
scroll to position [266, 0]
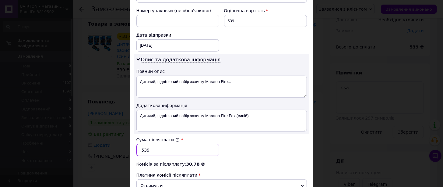
click at [143, 144] on input "539" at bounding box center [177, 150] width 83 height 12
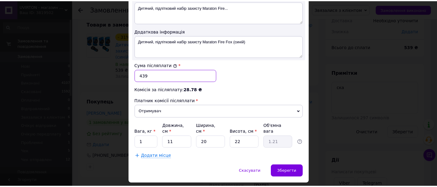
scroll to position [343, 0]
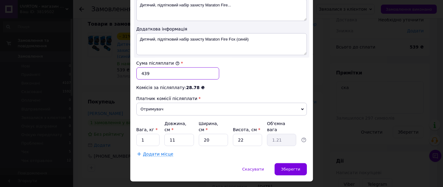
type input "439"
click at [250, 134] on input "22" at bounding box center [247, 140] width 29 height 12
type input "2"
type input "0.11"
type input "20"
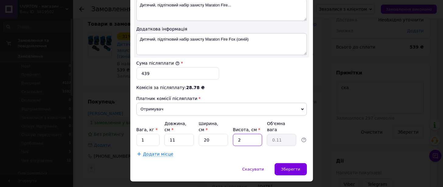
type input "1.1"
type input "20"
click at [293, 167] on span "Зберегти" at bounding box center [290, 169] width 19 height 5
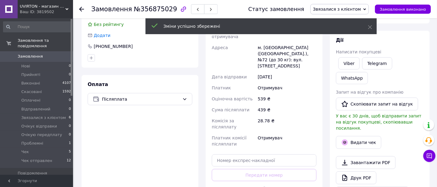
scroll to position [190, 0]
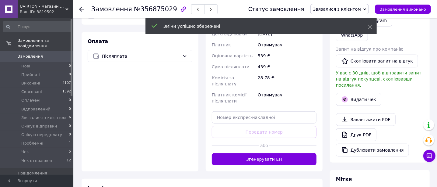
drag, startPoint x: 273, startPoint y: 133, endPoint x: 274, endPoint y: 126, distance: 6.7
click at [274, 153] on button "Згенерувати ЕН" at bounding box center [264, 159] width 105 height 12
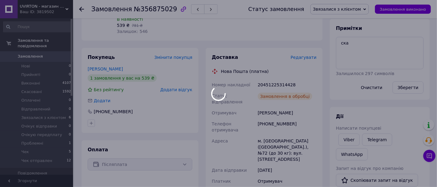
scroll to position [76, 0]
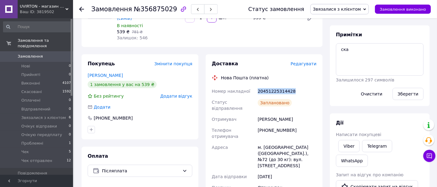
drag, startPoint x: 303, startPoint y: 82, endPoint x: 258, endPoint y: 85, distance: 44.9
click at [257, 86] on div "20451225314428" at bounding box center [287, 91] width 61 height 11
copy div "20451225314428"
drag, startPoint x: 348, startPoint y: 9, endPoint x: 347, endPoint y: 12, distance: 4.0
click at [348, 9] on span "Звязалися з клієнтом" at bounding box center [337, 9] width 48 height 5
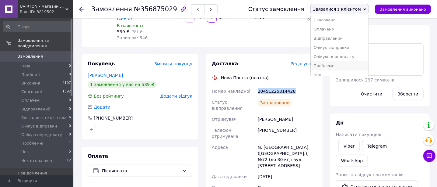
scroll to position [34, 0]
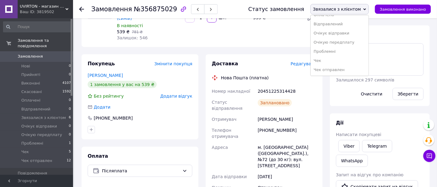
click at [330, 62] on li "Чек" at bounding box center [340, 60] width 58 height 9
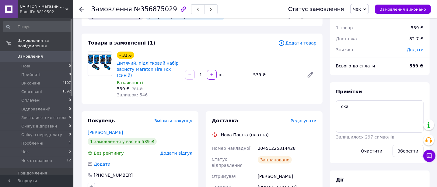
scroll to position [0, 0]
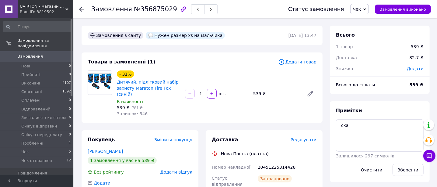
click at [82, 10] on icon at bounding box center [81, 9] width 5 height 5
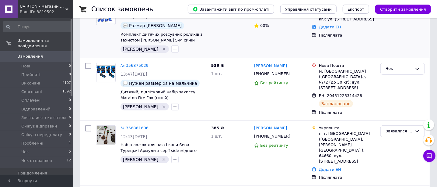
scroll to position [76, 0]
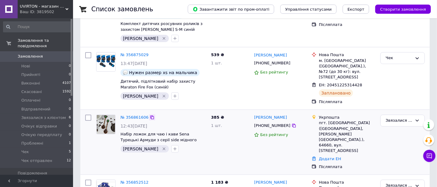
click at [151, 115] on icon at bounding box center [153, 117] width 4 height 4
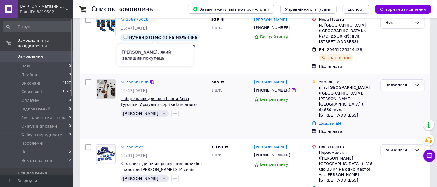
scroll to position [114, 0]
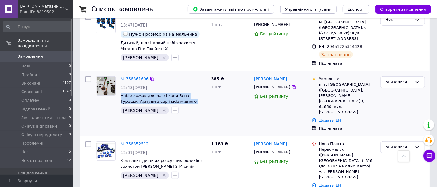
drag, startPoint x: 199, startPoint y: 96, endPoint x: 119, endPoint y: 92, distance: 79.6
click at [119, 92] on div "№ 356861606 12:43, 12.08.2025 Набір ложок для чаю і кави Sena Турецькі Армуди з…" at bounding box center [163, 95] width 91 height 43
copy span "Набір ложок для чаю і кави Sena Турецькі Армуди з серії side мідного кольору (6…"
click at [139, 76] on link "№ 356861606" at bounding box center [135, 78] width 28 height 5
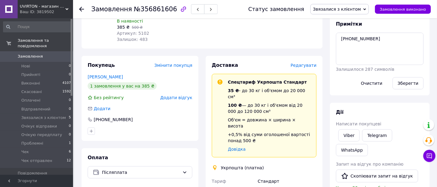
scroll to position [76, 0]
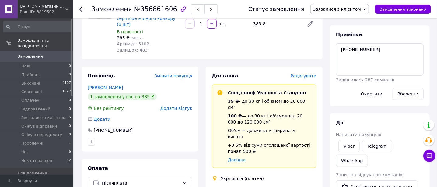
click at [185, 106] on span "Додати відгук" at bounding box center [177, 108] width 32 height 5
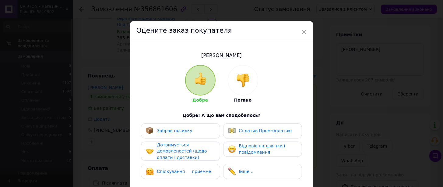
drag, startPoint x: 302, startPoint y: 31, endPoint x: 286, endPoint y: 41, distance: 18.8
click at [302, 31] on span "×" at bounding box center [304, 32] width 5 height 10
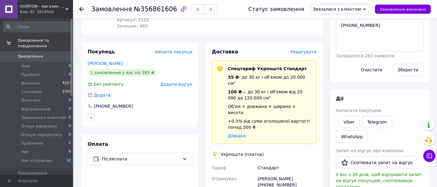
scroll to position [114, 0]
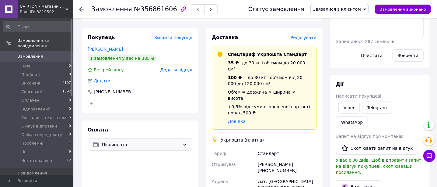
click at [137, 141] on span "Післяплата" at bounding box center [141, 144] width 78 height 7
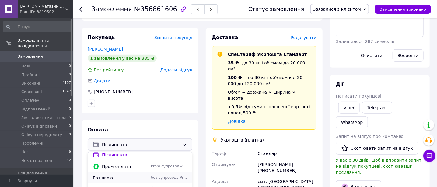
scroll to position [4, 0]
click at [118, 185] on span "Оплата на карту ПриватБанк [CREDIT_CARD_NUMBER] [PERSON_NAME]" at bounding box center [121, 188] width 56 height 6
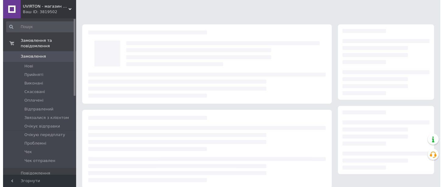
scroll to position [91, 0]
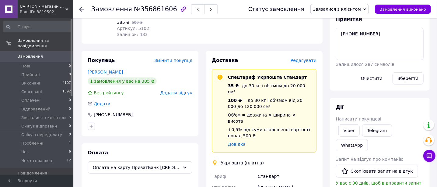
click at [299, 58] on span "Редагувати" at bounding box center [304, 60] width 26 height 5
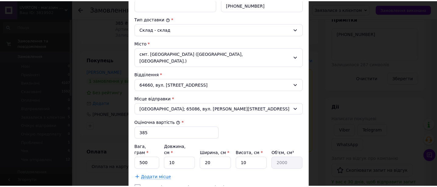
scroll to position [190, 0]
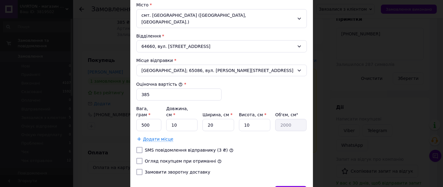
click at [140, 158] on input "Огляд покупцем при отриманні" at bounding box center [139, 161] width 6 height 6
checkbox input "true"
drag, startPoint x: 285, startPoint y: 173, endPoint x: 280, endPoint y: 144, distance: 29.7
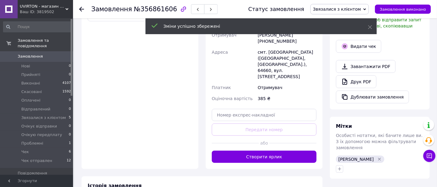
scroll to position [244, 0]
drag, startPoint x: 263, startPoint y: 123, endPoint x: 270, endPoint y: 111, distance: 14.6
click at [263, 150] on button "Створити ярлик" at bounding box center [264, 156] width 105 height 12
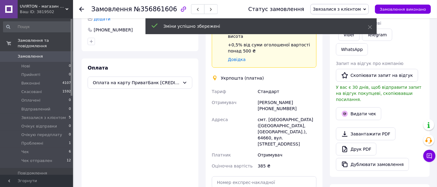
scroll to position [168, 0]
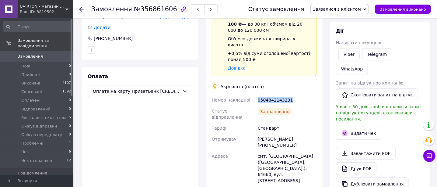
drag, startPoint x: 291, startPoint y: 81, endPoint x: 259, endPoint y: 82, distance: 32.3
click at [258, 94] on div "0504842143231" at bounding box center [287, 99] width 61 height 11
copy div "0504842143231"
click at [353, 9] on span "Звязалися з клієнтом" at bounding box center [337, 9] width 48 height 5
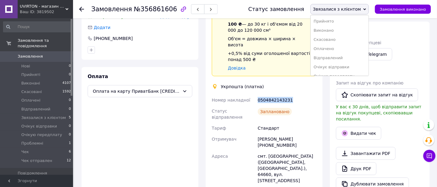
scroll to position [34, 0]
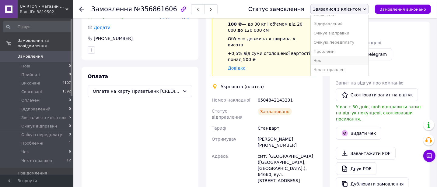
click at [337, 60] on li "Чек" at bounding box center [340, 60] width 58 height 9
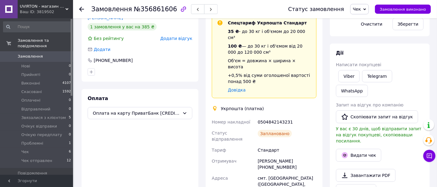
scroll to position [129, 0]
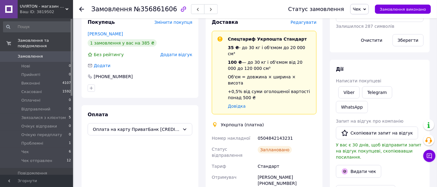
click at [81, 8] on icon at bounding box center [81, 9] width 5 height 5
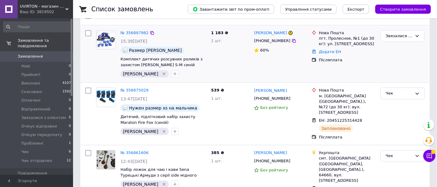
scroll to position [76, 0]
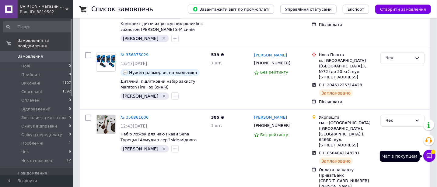
click at [432, 154] on icon at bounding box center [429, 155] width 5 height 5
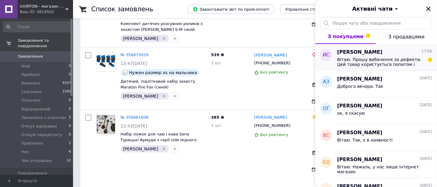
click at [387, 63] on span "ВІтаю. Прошу вибачення за дефекти. Цей товар користується попитом і таких непри…" at bounding box center [381, 62] width 87 height 10
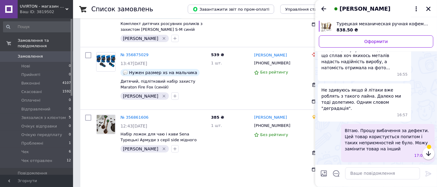
scroll to position [688, 0]
click at [433, 6] on div "[PERSON_NAME]" at bounding box center [377, 8] width 122 height 17
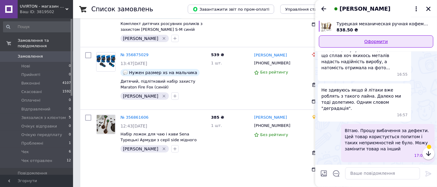
drag, startPoint x: 429, startPoint y: 9, endPoint x: 361, endPoint y: 43, distance: 76.2
click at [427, 10] on icon "Закрити" at bounding box center [428, 8] width 5 height 5
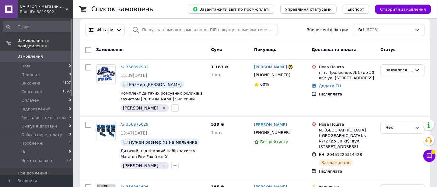
scroll to position [0, 0]
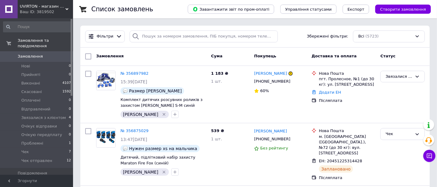
click at [40, 12] on div "Ваш ID: 3819502" at bounding box center [46, 11] width 53 height 5
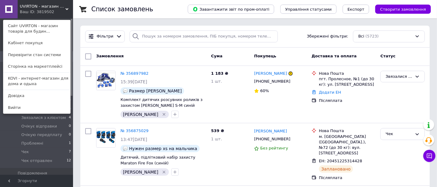
click at [48, 82] on link "KOVI - интернет-магазин для дома и одыха" at bounding box center [36, 81] width 67 height 17
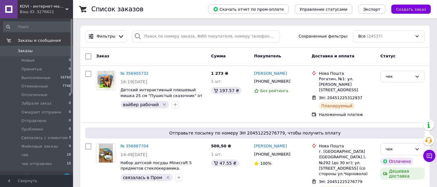
click at [35, 15] on div "KOVI - интернет-магазин для дома и одыха Ваш ID: 3276621" at bounding box center [45, 9] width 55 height 18
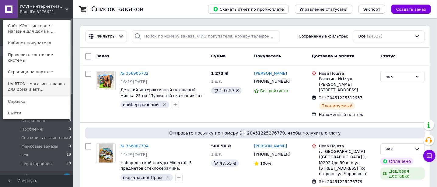
click at [38, 84] on link "UVIRTON - магазин товаров для дома и акт..." at bounding box center [36, 86] width 67 height 17
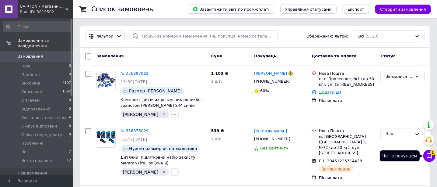
click at [431, 159] on button "Чат з покупцем 1" at bounding box center [430, 156] width 12 height 12
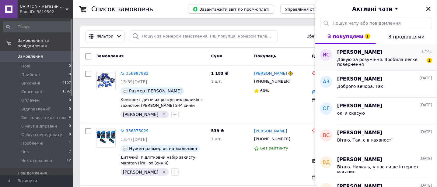
click at [374, 63] on span "Дякую за розуміння. Зробила легке повернення" at bounding box center [381, 62] width 87 height 10
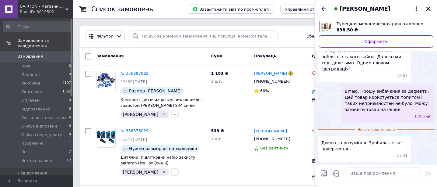
scroll to position [717, 0]
click at [366, 172] on textarea at bounding box center [382, 173] width 75 height 12
click at [339, 174] on textarea "[PERSON_NAME] відправлю іншу кавомолку." at bounding box center [376, 173] width 87 height 12
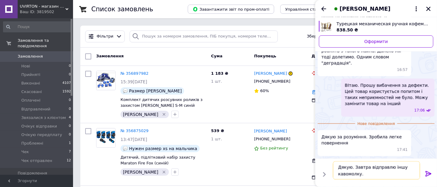
type textarea "Дякую. Завтра відправлю іншу кавомолку."
click at [428, 175] on icon at bounding box center [428, 173] width 7 height 7
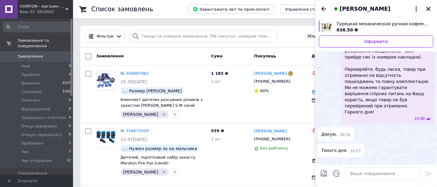
scroll to position [347, 0]
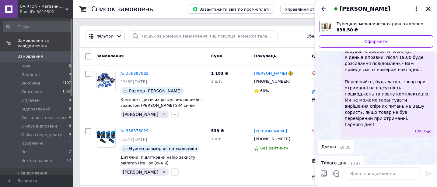
click at [430, 9] on icon "Закрити" at bounding box center [428, 8] width 5 height 5
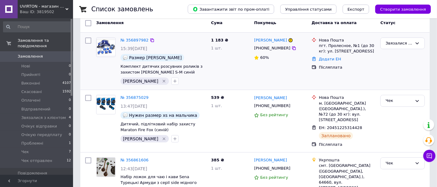
scroll to position [38, 0]
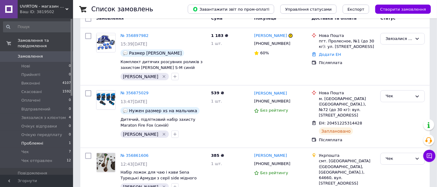
click at [37, 140] on span "Проблемні" at bounding box center [32, 142] width 22 height 5
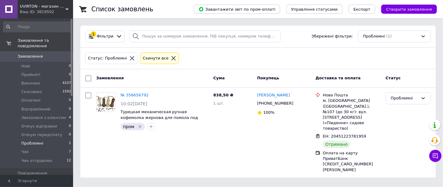
click at [132, 97] on link "№ 356656792" at bounding box center [135, 95] width 28 height 5
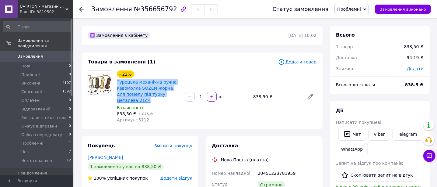
drag, startPoint x: 182, startPoint y: 96, endPoint x: 122, endPoint y: 86, distance: 60.6
click at [115, 81] on div "- 22% Турецька механічна ручна кавомолка SOZEN жорна для помелу під турку метал…" at bounding box center [149, 96] width 68 height 55
copy link "Турецька механічна ручна кавомолка SOZEN жорна для помелу під турку металева 21…"
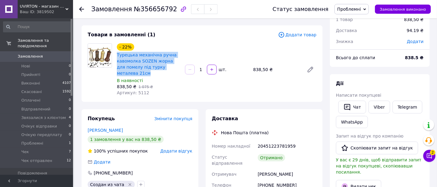
scroll to position [38, 0]
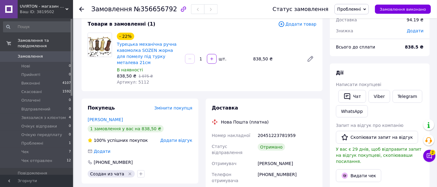
click at [82, 9] on use at bounding box center [81, 9] width 5 height 5
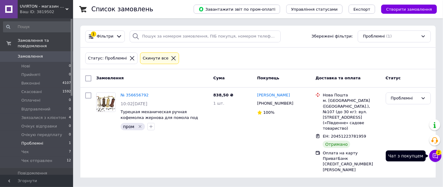
click at [434, 158] on icon at bounding box center [436, 156] width 6 height 6
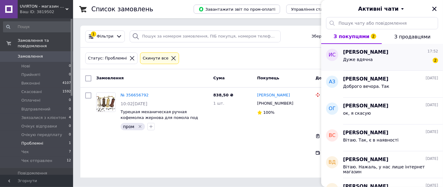
click at [384, 58] on div "Дуже вдячна 2" at bounding box center [390, 61] width 95 height 10
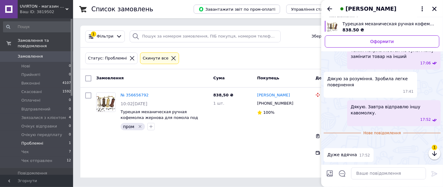
scroll to position [849, 0]
click at [359, 174] on textarea at bounding box center [388, 173] width 75 height 12
type textarea "Дяекую. Тихого вечора"
click at [433, 174] on icon at bounding box center [435, 173] width 6 height 5
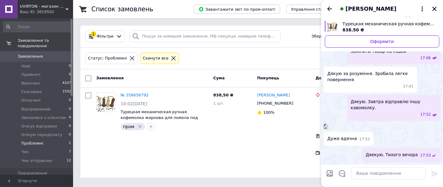
scroll to position [854, 0]
drag, startPoint x: 435, startPoint y: 10, endPoint x: 431, endPoint y: 11, distance: 4.1
click at [435, 10] on icon "Закрити" at bounding box center [434, 8] width 5 height 5
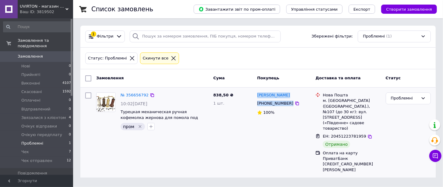
drag, startPoint x: 293, startPoint y: 103, endPoint x: 257, endPoint y: 95, distance: 37.2
click at [257, 95] on div "[PERSON_NAME] [PHONE_NUMBER] 100%" at bounding box center [284, 132] width 58 height 85
copy div "[PERSON_NAME] [PHONE_NUMBER]"
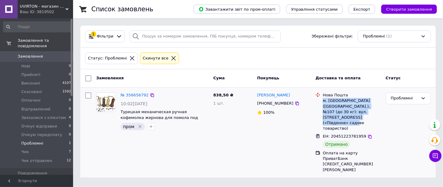
drag, startPoint x: 353, startPoint y: 117, endPoint x: 322, endPoint y: 101, distance: 34.6
click at [322, 101] on div "Нова Пошта м. [GEOGRAPHIC_DATA] ([GEOGRAPHIC_DATA].), №107 (до 30 кг): вул. [ST…" at bounding box center [352, 111] width 60 height 39
copy div "м. [GEOGRAPHIC_DATA] ([GEOGRAPHIC_DATA].), №107 (до 30 кг): вул. [STREET_ADDRES…"
